Goal: Transaction & Acquisition: Purchase product/service

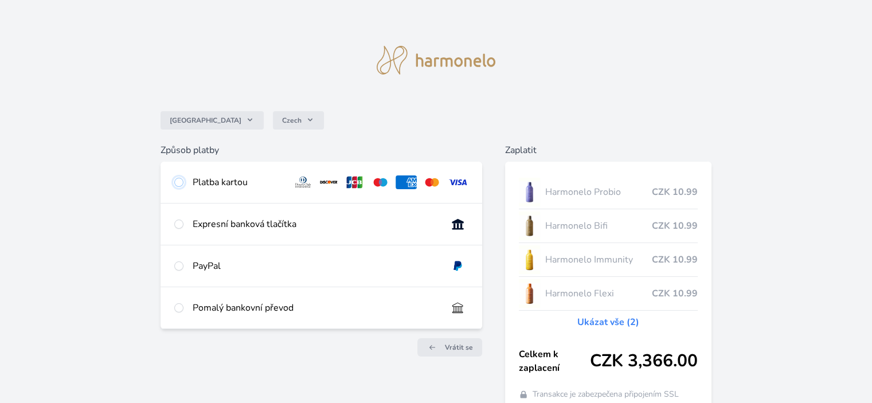
click at [179, 182] on input "radio" at bounding box center [178, 182] width 9 height 9
radio input "true"
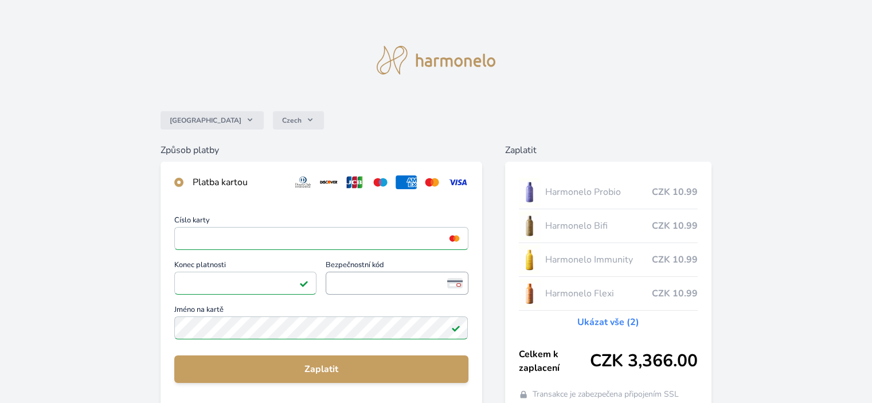
click at [330, 283] on span "<p>Your browser does not support iframes.</p>" at bounding box center [397, 283] width 142 height 23
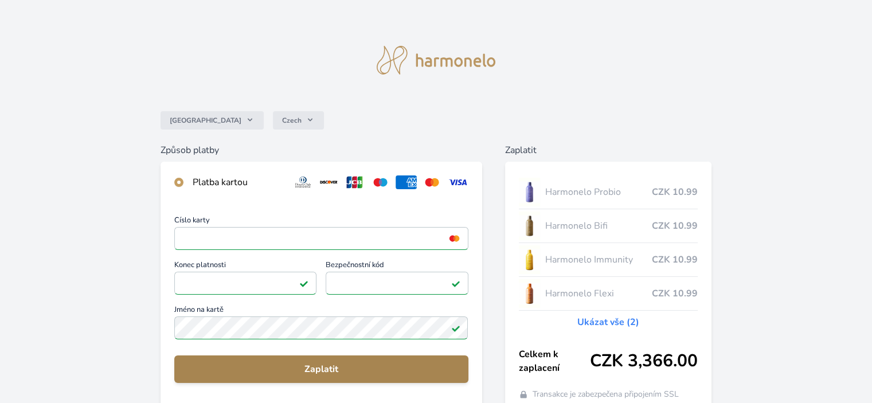
click at [318, 364] on span "Zaplatit" at bounding box center [320, 369] width 275 height 14
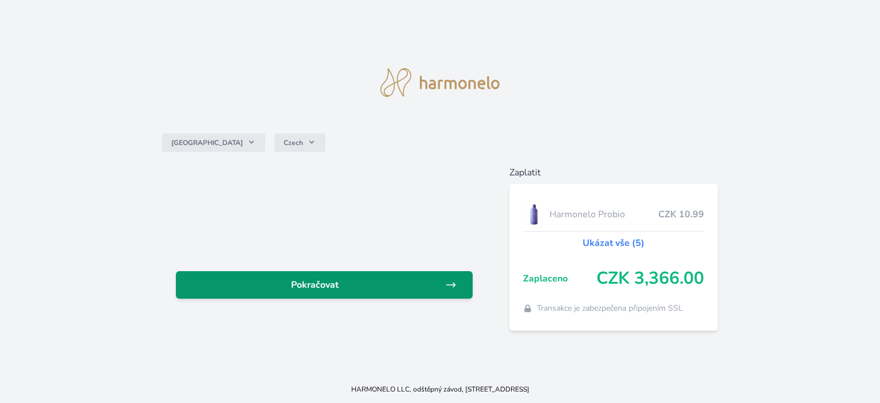
click at [308, 281] on span "Pokračovat" at bounding box center [315, 285] width 260 height 14
